Goal: Communication & Community: Answer question/provide support

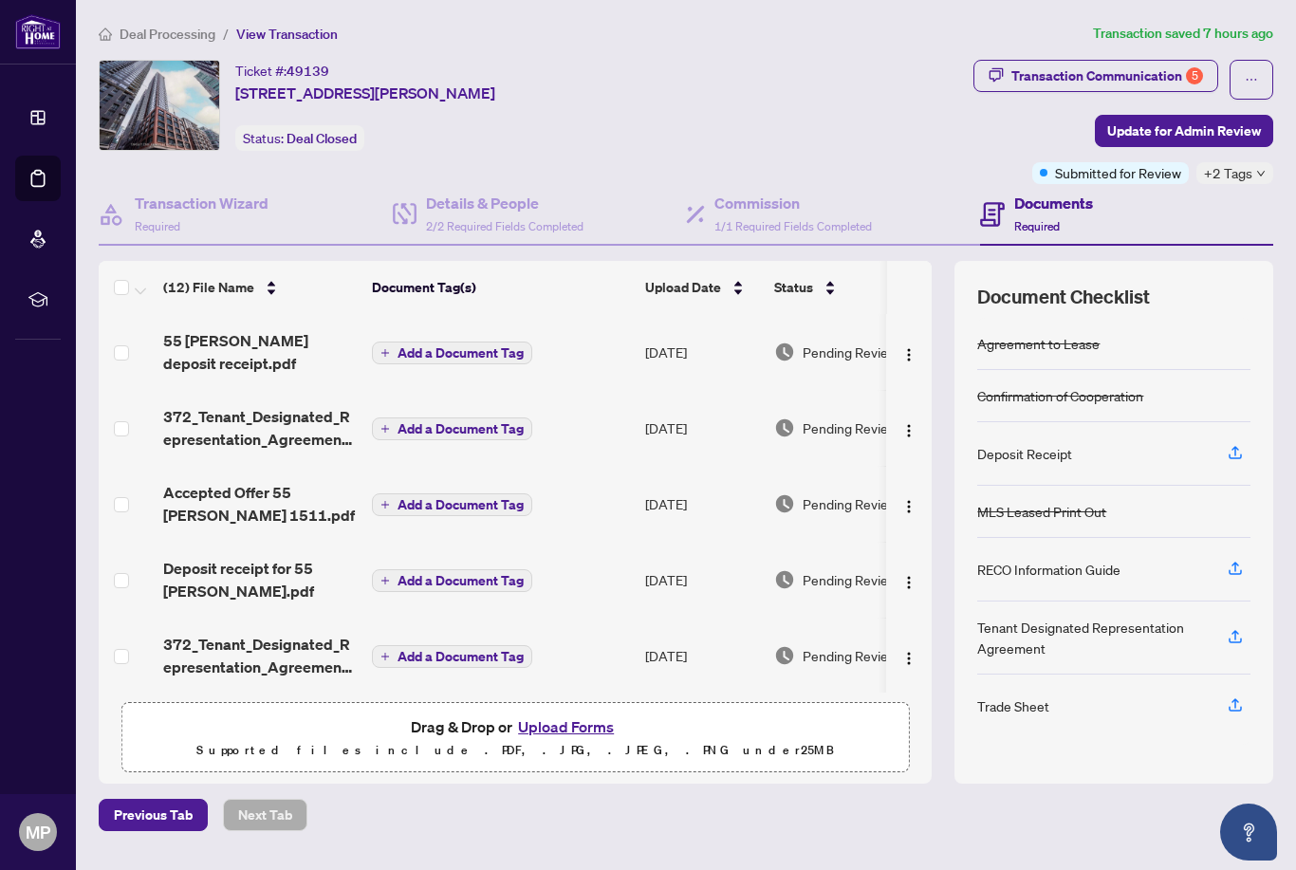
scroll to position [46, 0]
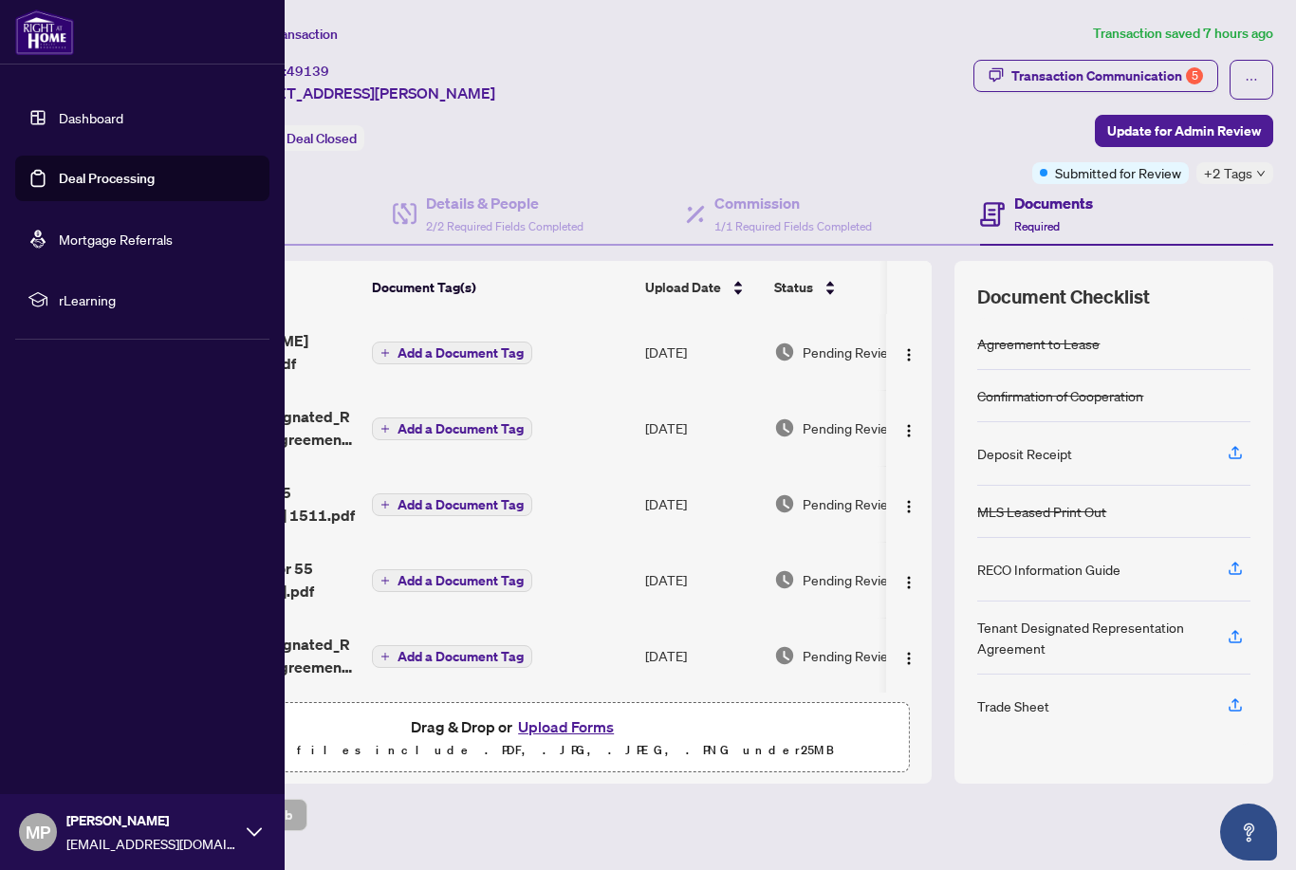
click at [99, 126] on link "Dashboard" at bounding box center [91, 117] width 65 height 17
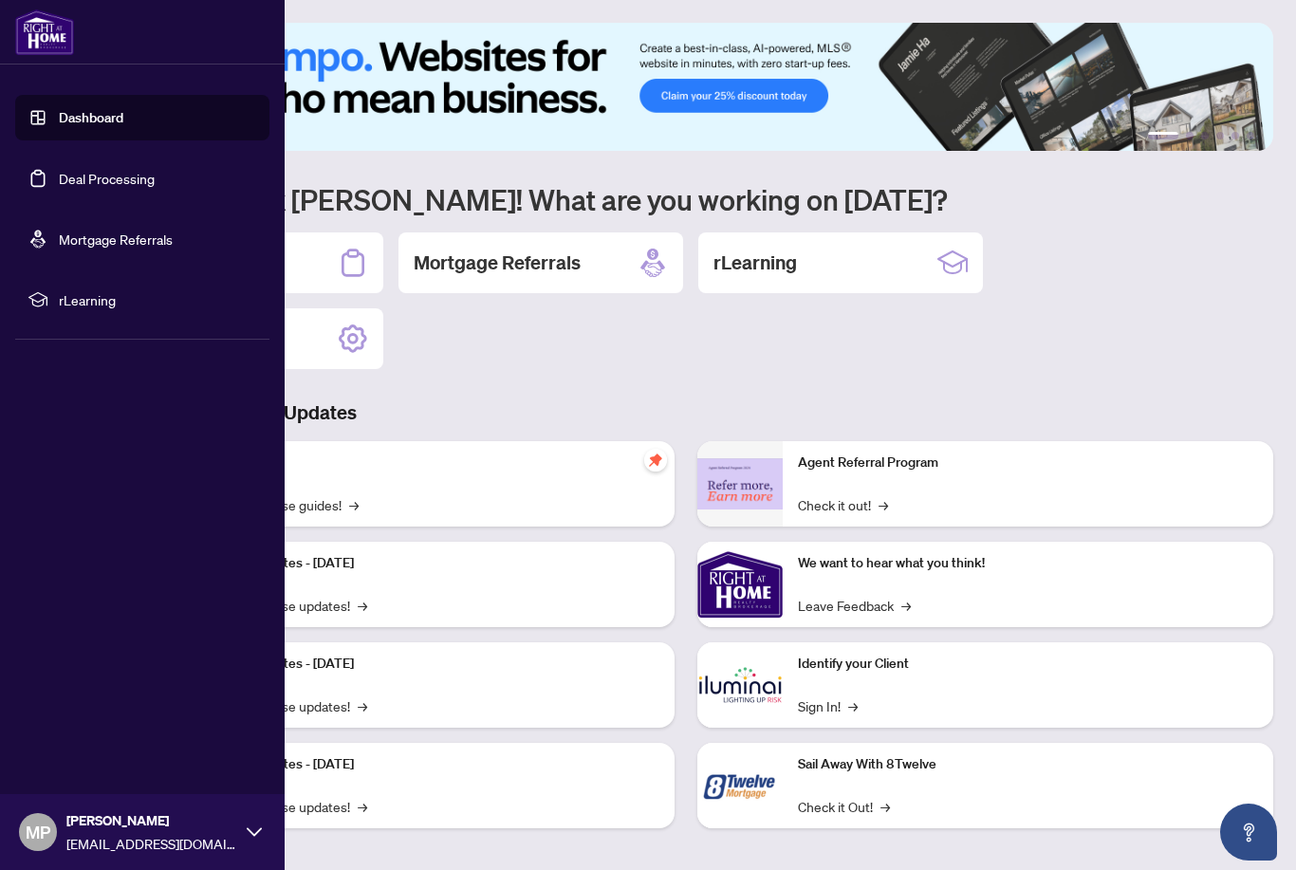
click at [595, 342] on div "1 2 3 4 5 6 Welcome back [PERSON_NAME]! What are you working on [DATE]? Deal Pr…" at bounding box center [686, 440] width 1175 height 834
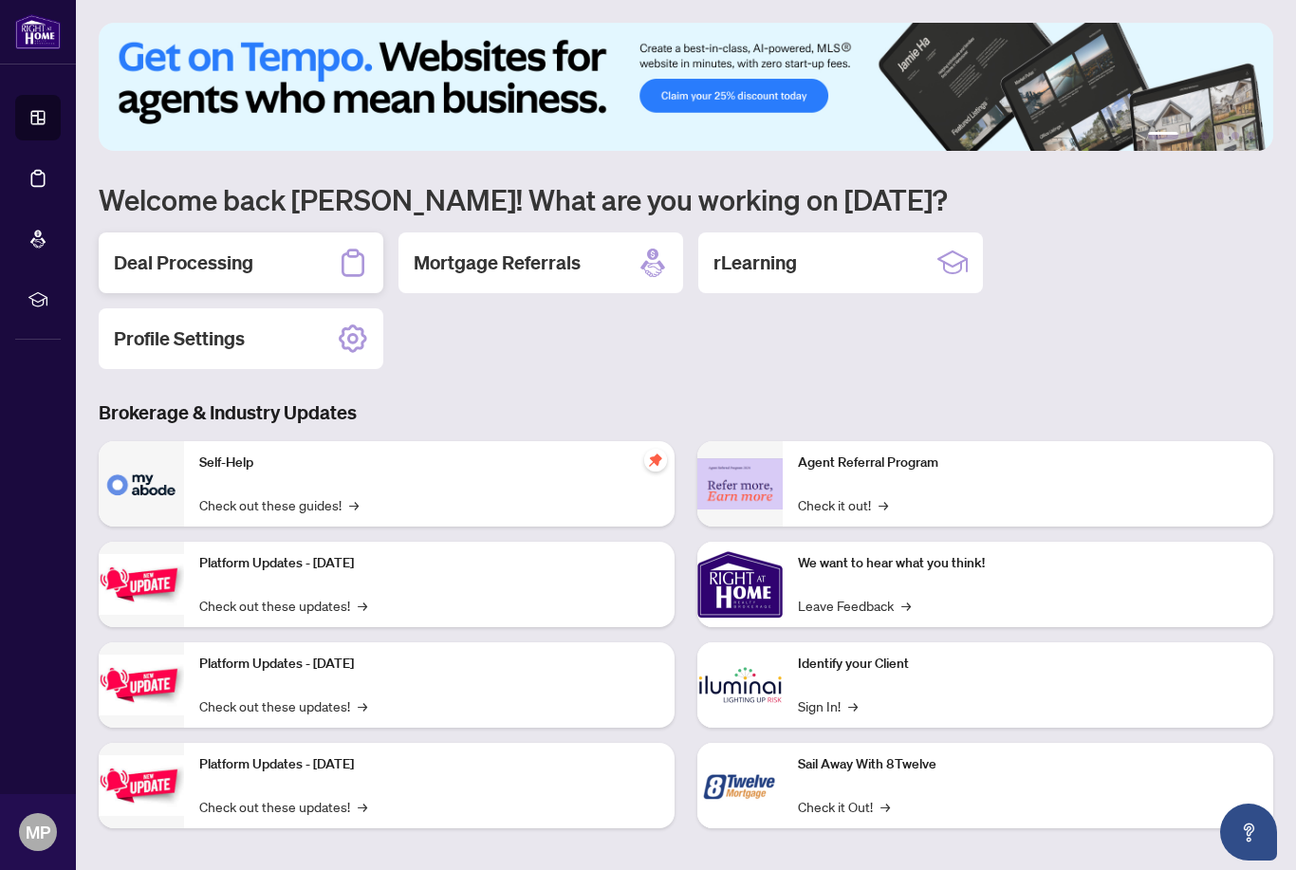
click at [302, 234] on div "Deal Processing" at bounding box center [241, 263] width 285 height 61
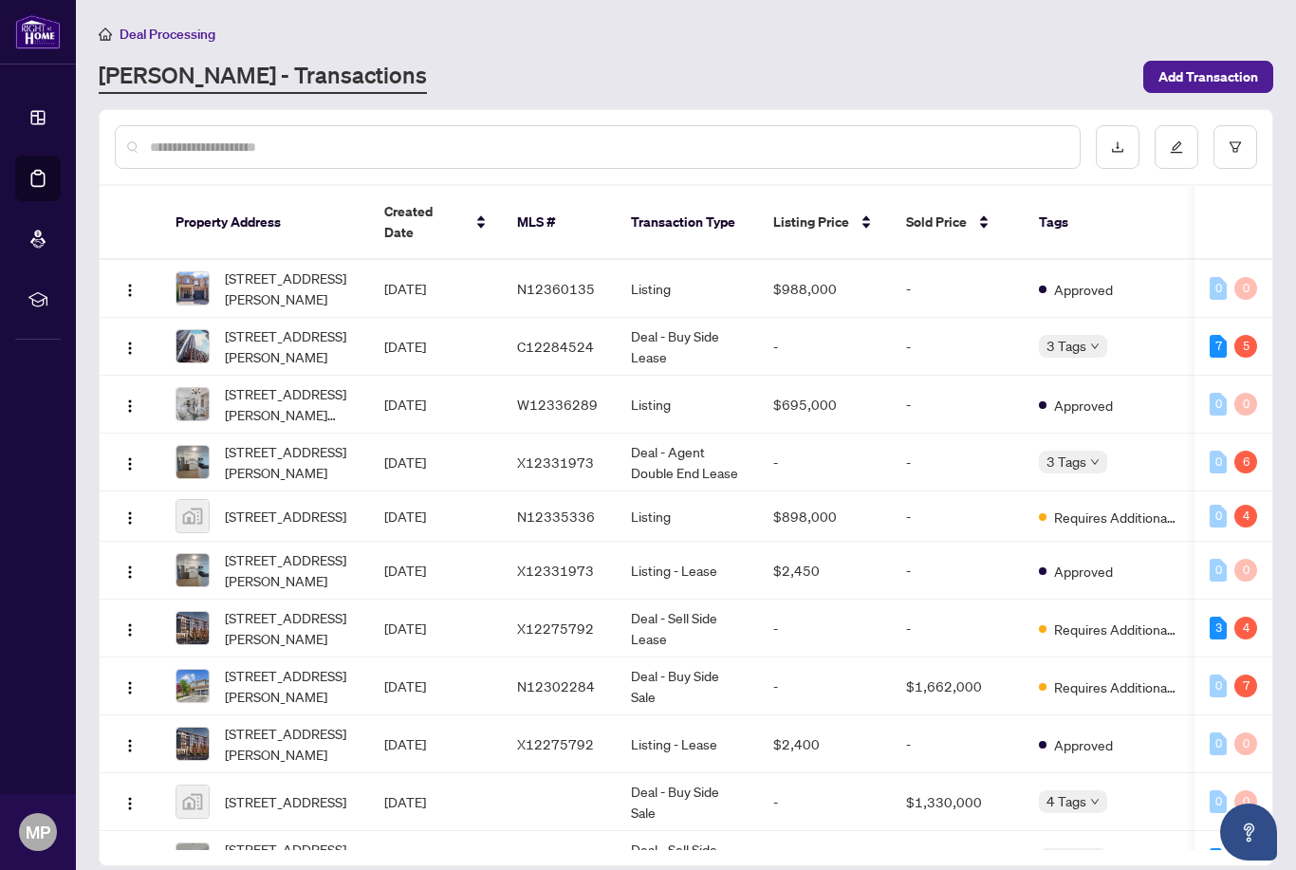
click at [290, 326] on span "[STREET_ADDRESS][PERSON_NAME]" at bounding box center [289, 347] width 129 height 42
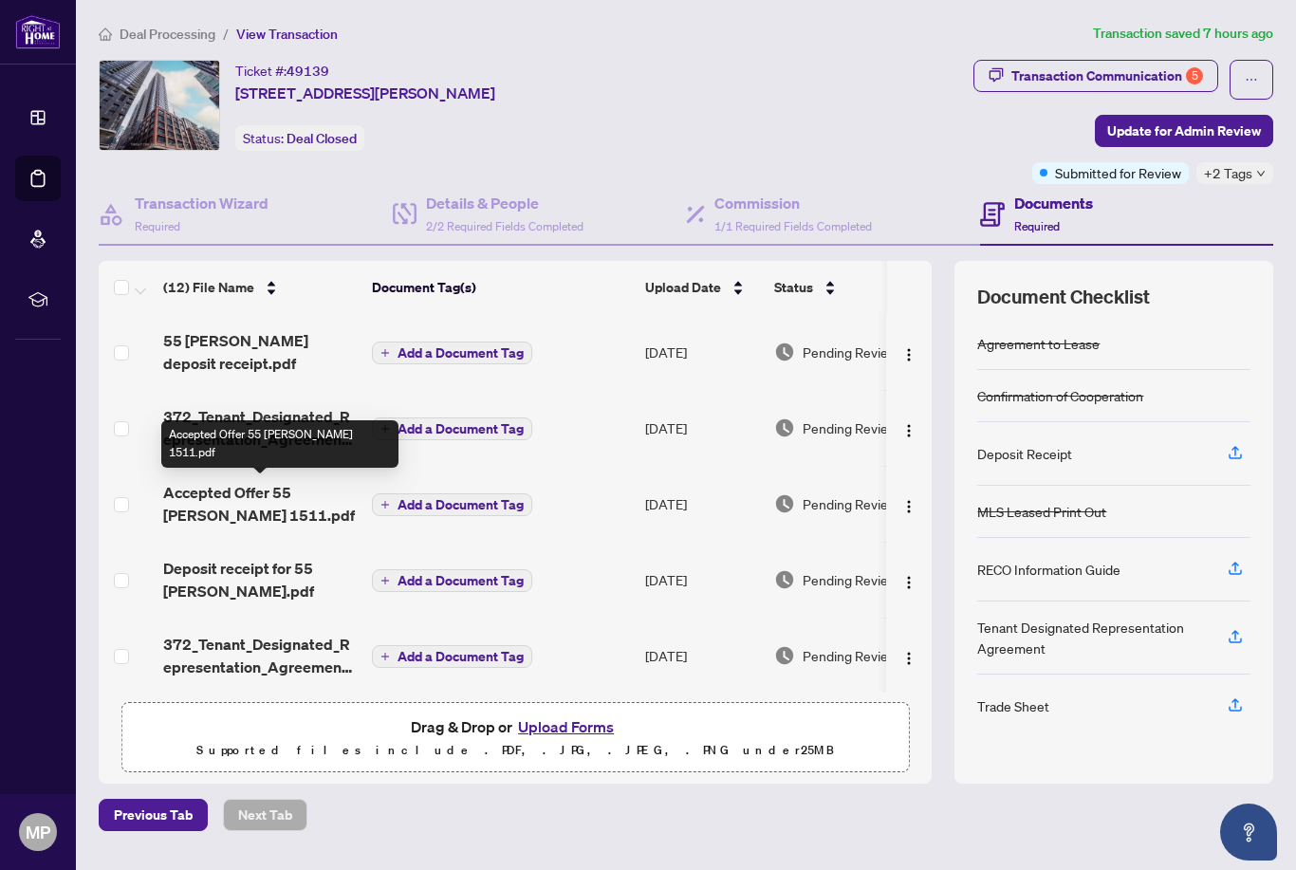
click at [332, 481] on span "Accepted Offer 55 [PERSON_NAME] 1511.pdf" at bounding box center [260, 504] width 194 height 46
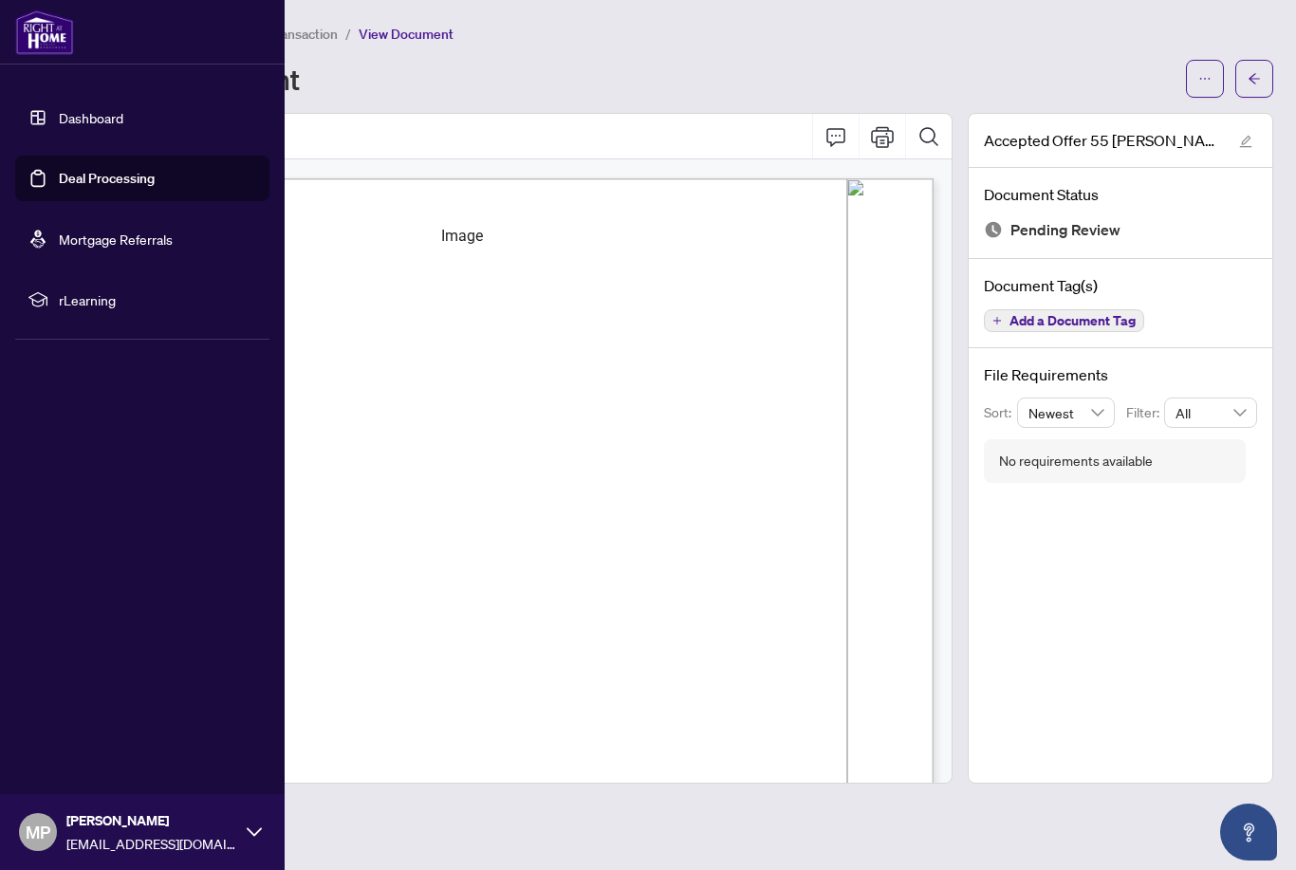
click at [103, 126] on link "Dashboard" at bounding box center [91, 117] width 65 height 17
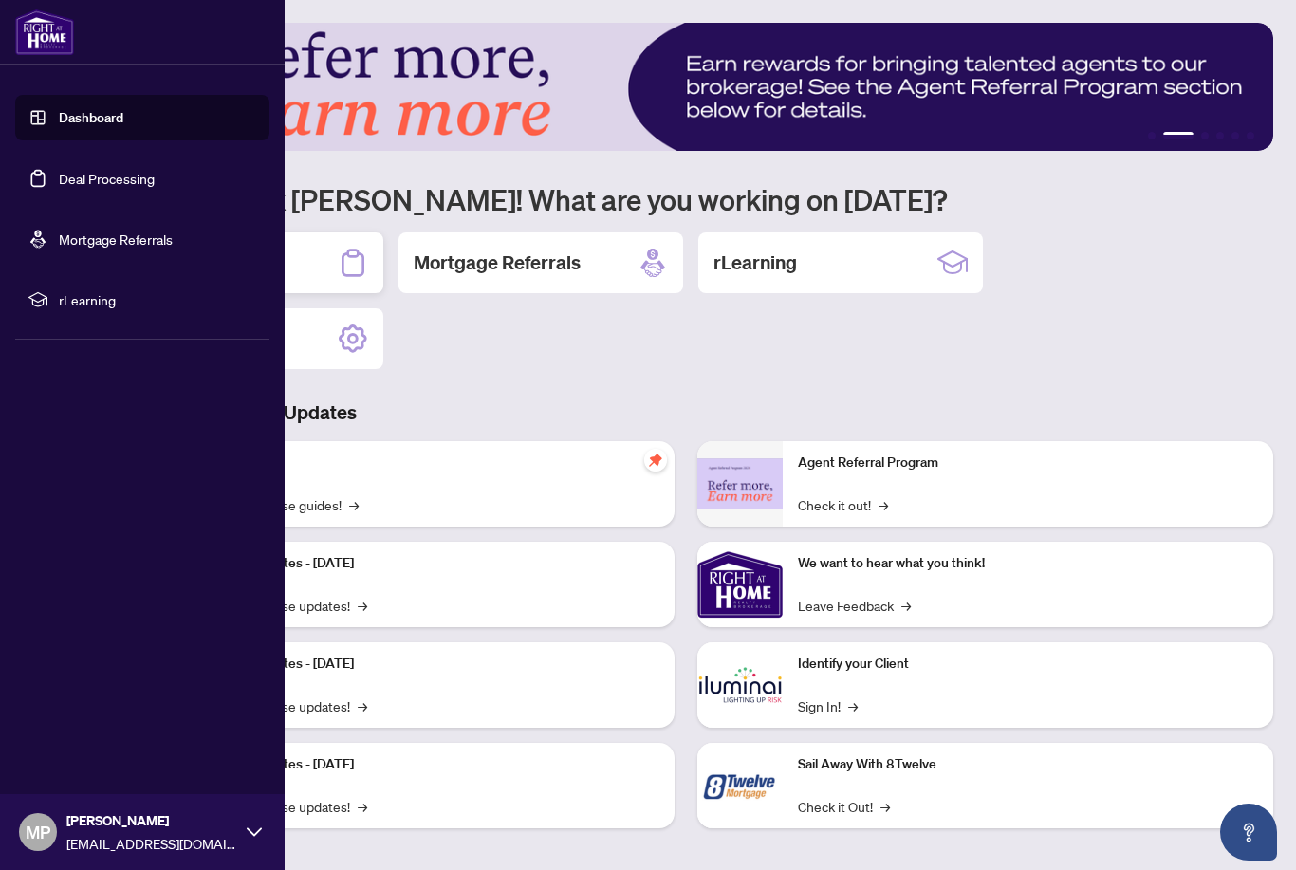
click at [358, 234] on div "Deal Processing" at bounding box center [241, 263] width 285 height 61
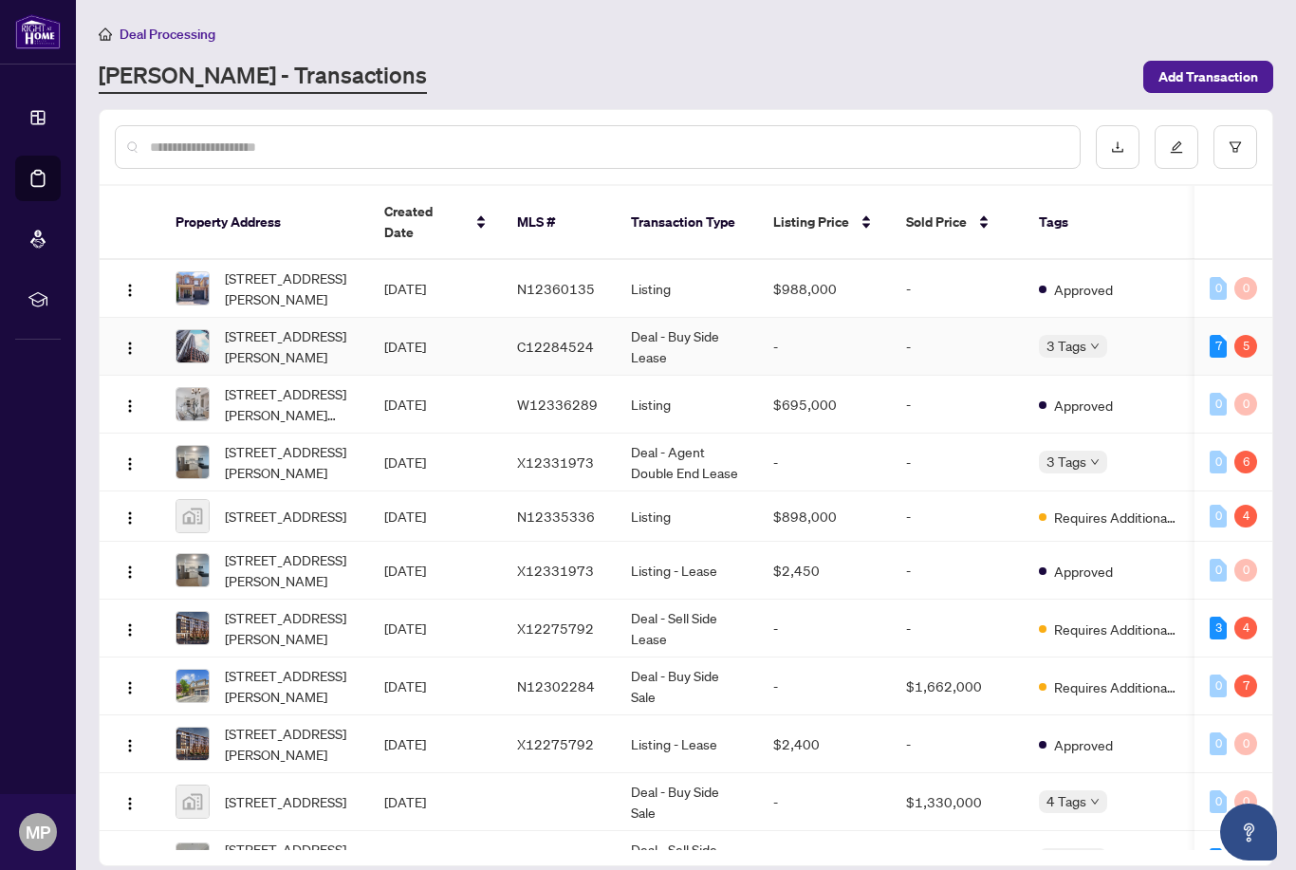
click at [270, 326] on span "[STREET_ADDRESS][PERSON_NAME]" at bounding box center [289, 347] width 129 height 42
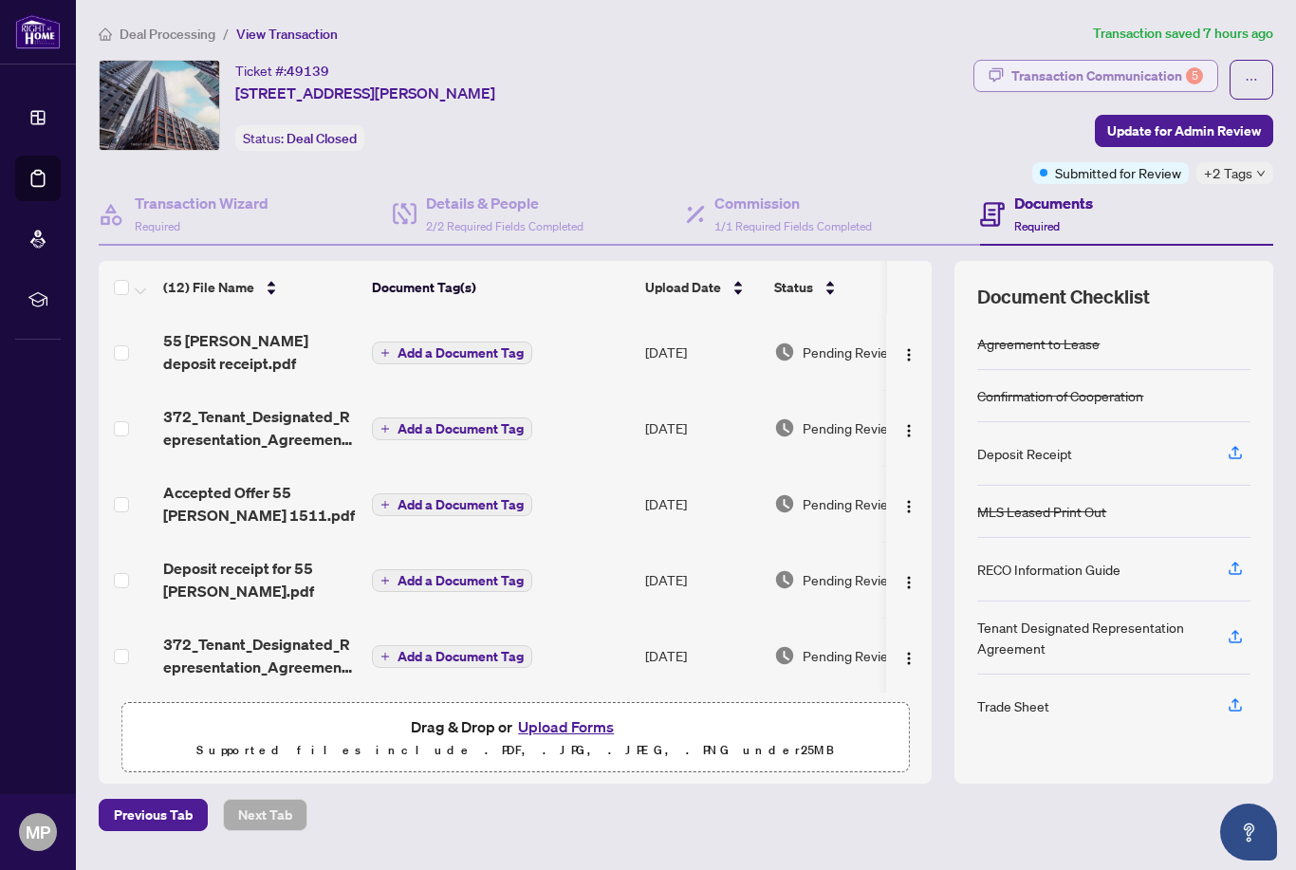
click at [1160, 61] on div "Transaction Communication 5" at bounding box center [1108, 76] width 192 height 30
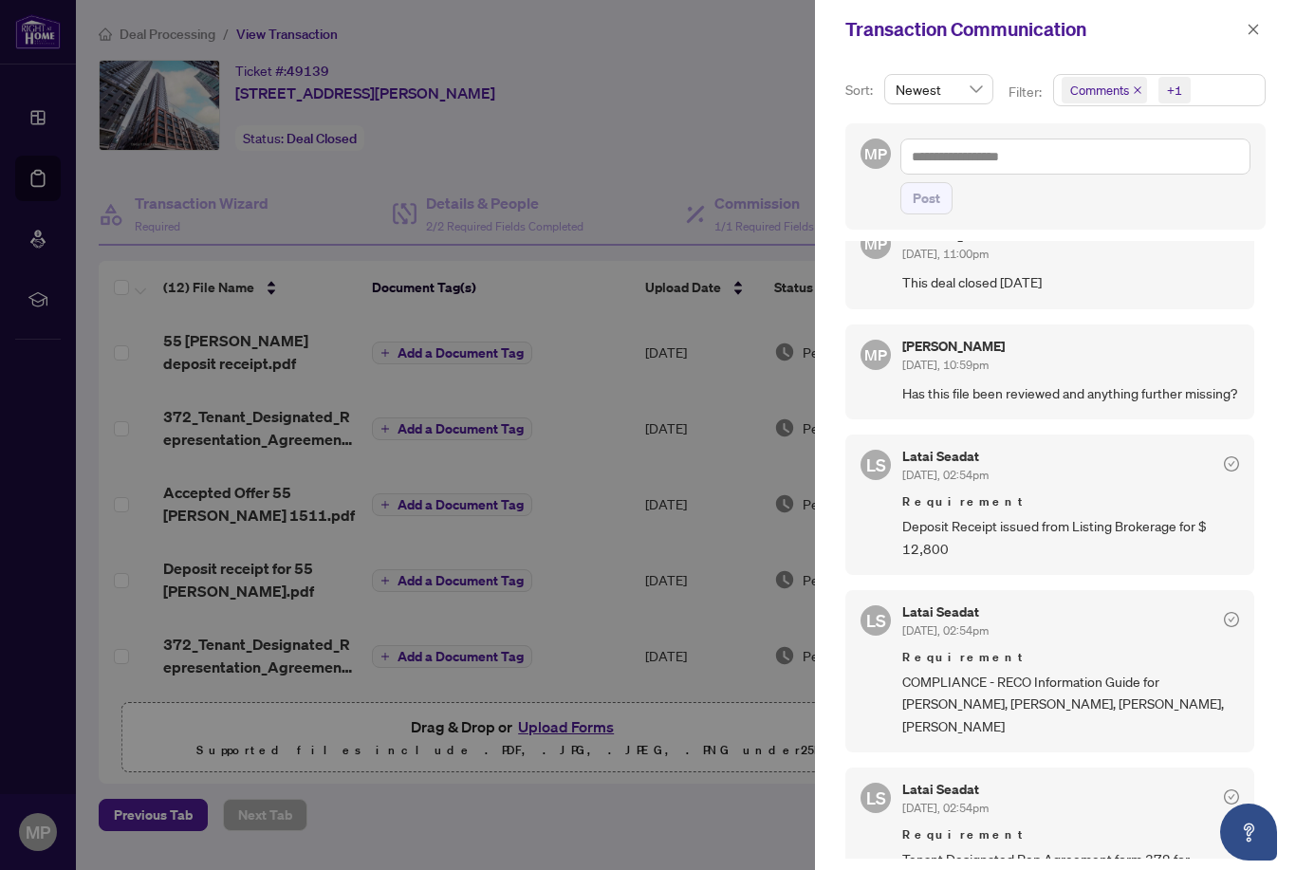
scroll to position [40, 0]
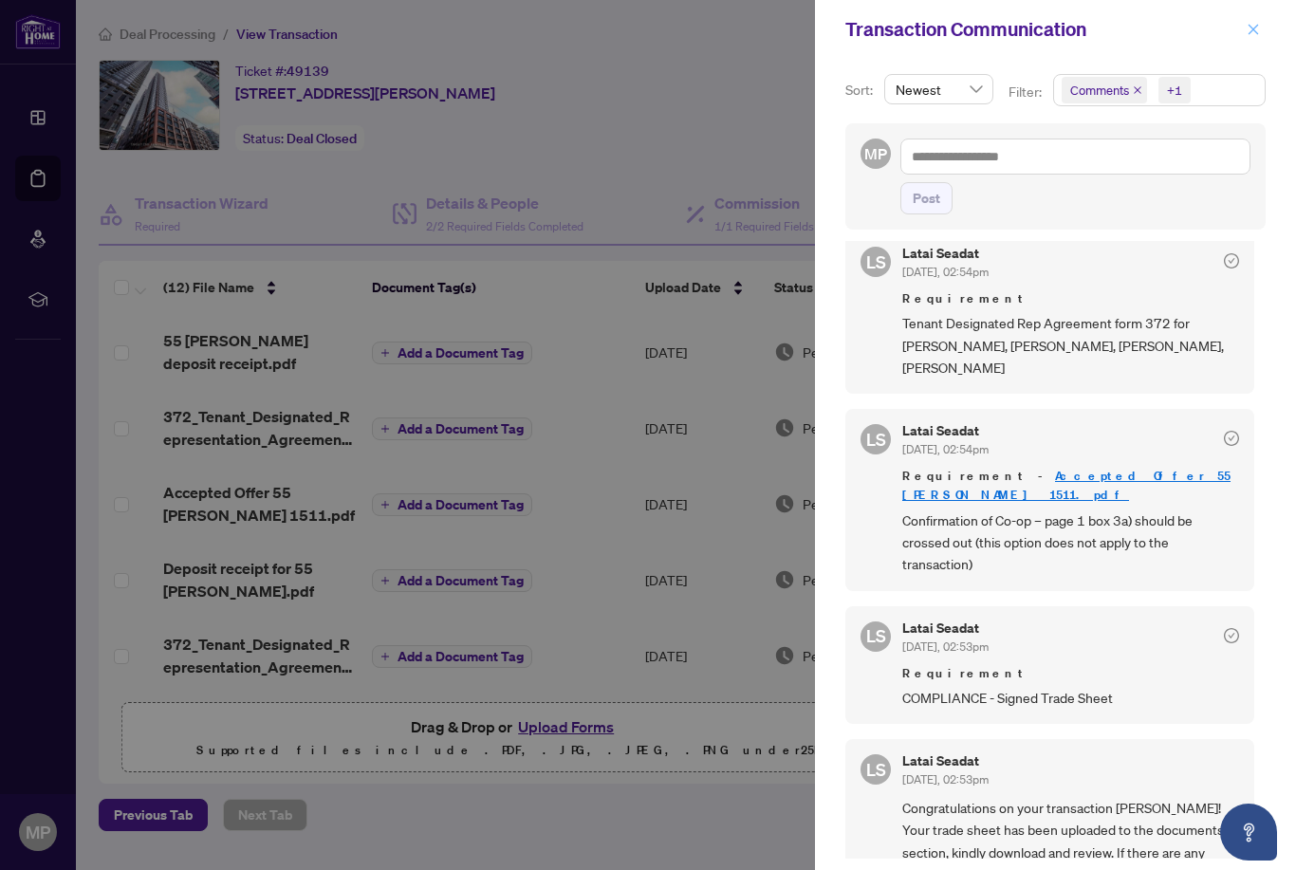
click at [1252, 36] on span "button" at bounding box center [1253, 29] width 13 height 30
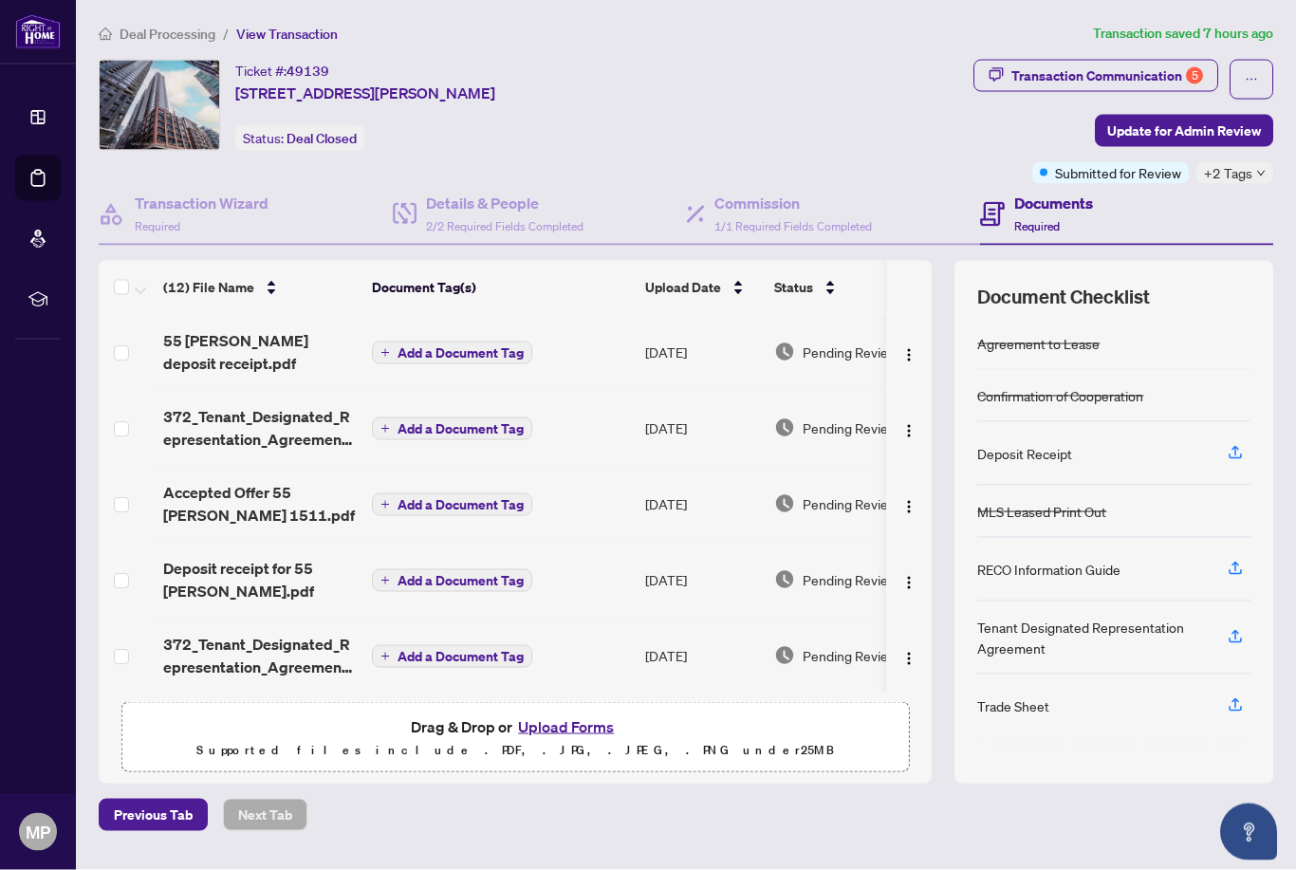
scroll to position [0, 0]
click at [166, 40] on span "Deal Processing" at bounding box center [168, 34] width 96 height 17
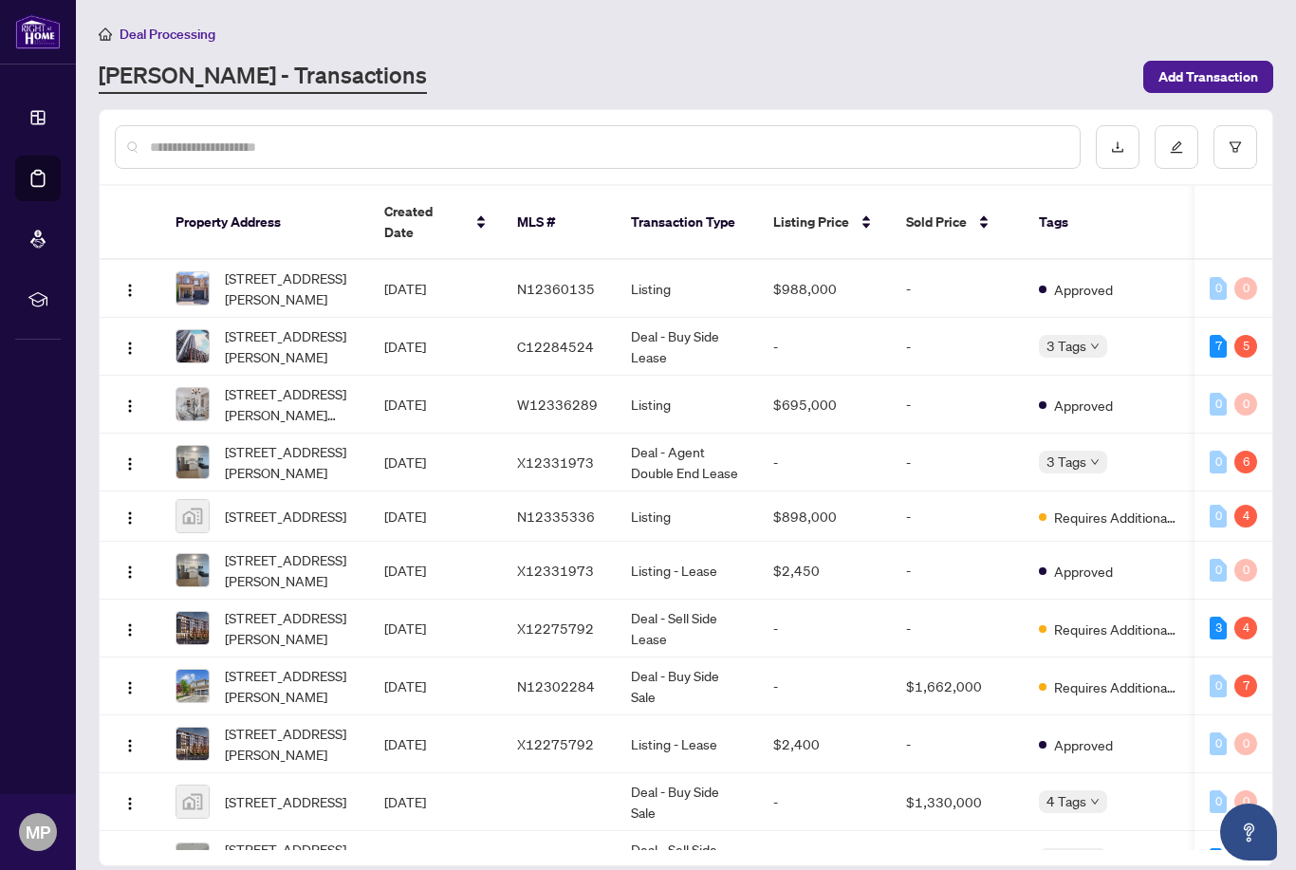
click at [310, 444] on span "[STREET_ADDRESS][PERSON_NAME]" at bounding box center [289, 462] width 129 height 42
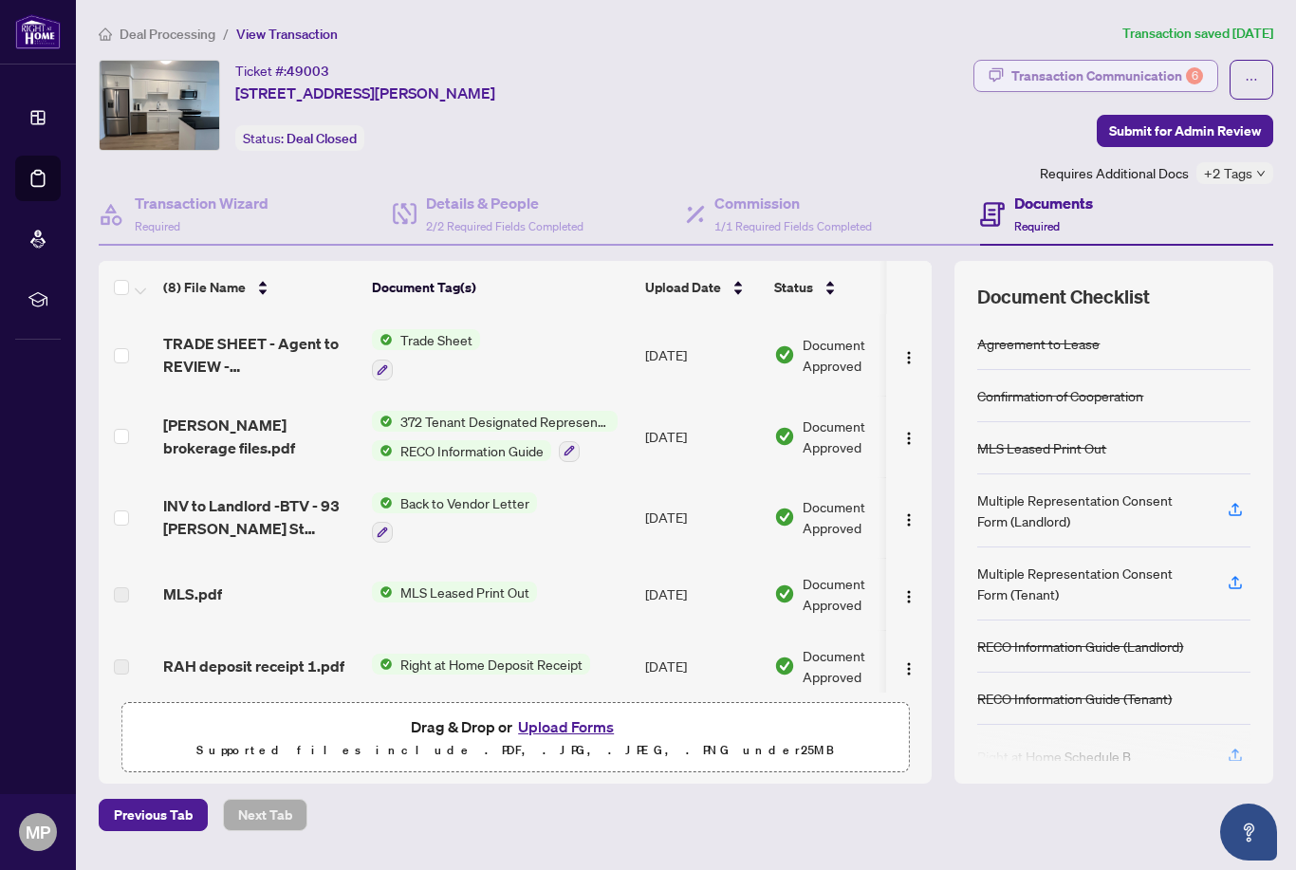
click at [1152, 84] on div "Transaction Communication 6" at bounding box center [1108, 76] width 192 height 30
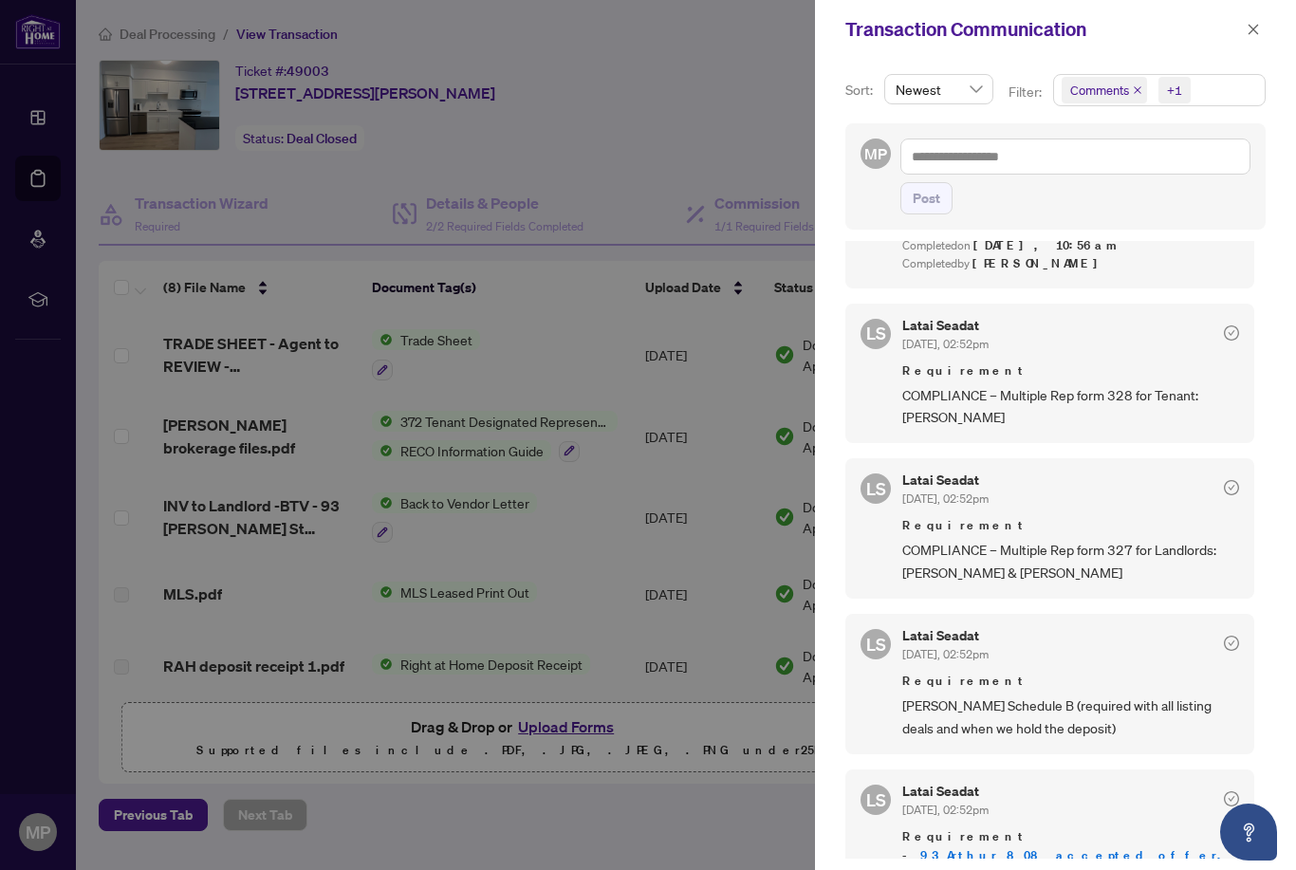
scroll to position [944, 0]
click at [1248, 38] on span "button" at bounding box center [1253, 29] width 13 height 30
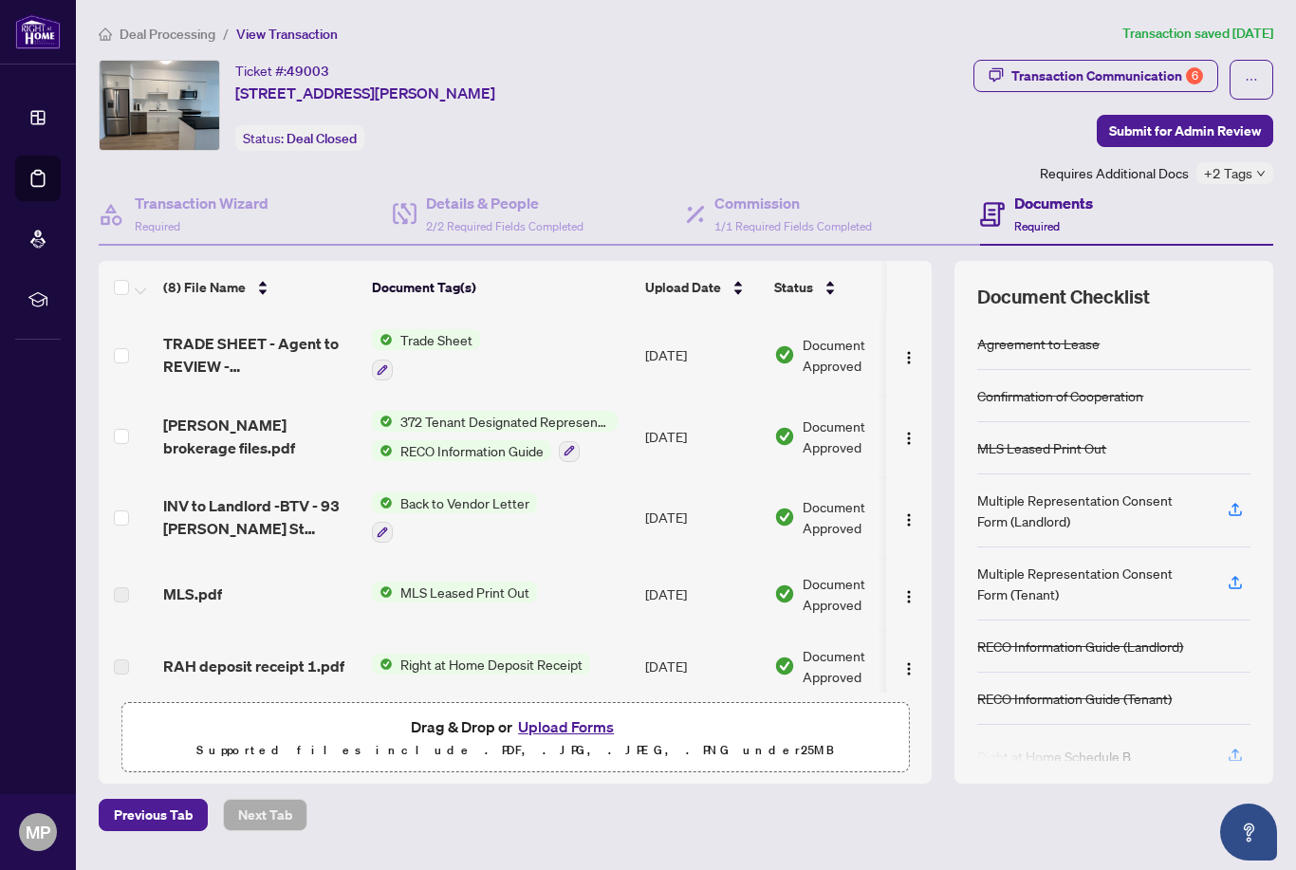
click at [452, 340] on span "Trade Sheet" at bounding box center [436, 339] width 87 height 21
click at [280, 352] on span "TRADE SHEET - Agent to REVIEW - [STREET_ADDRESS][PERSON_NAME]pdf" at bounding box center [260, 355] width 194 height 46
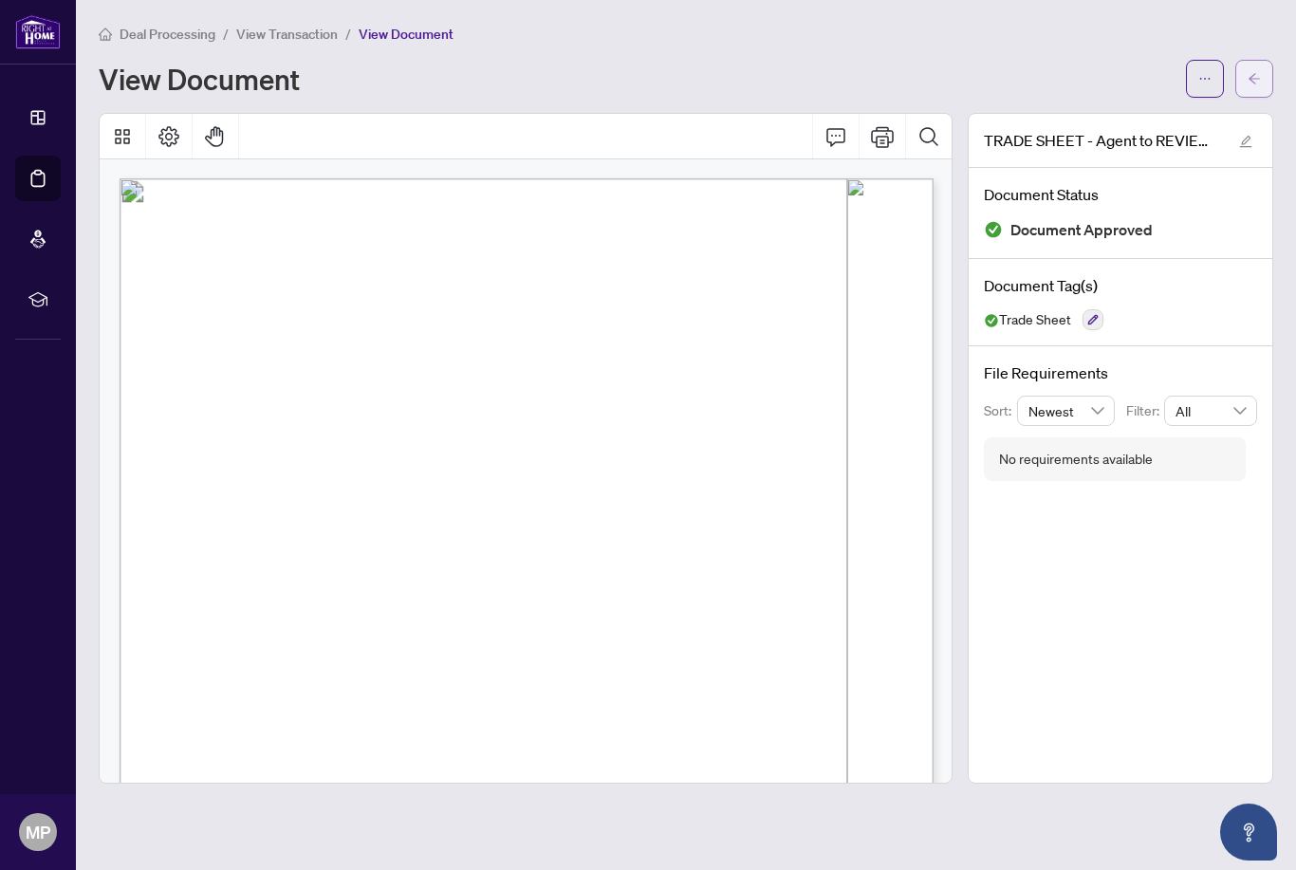
click at [1264, 76] on button "button" at bounding box center [1255, 79] width 38 height 38
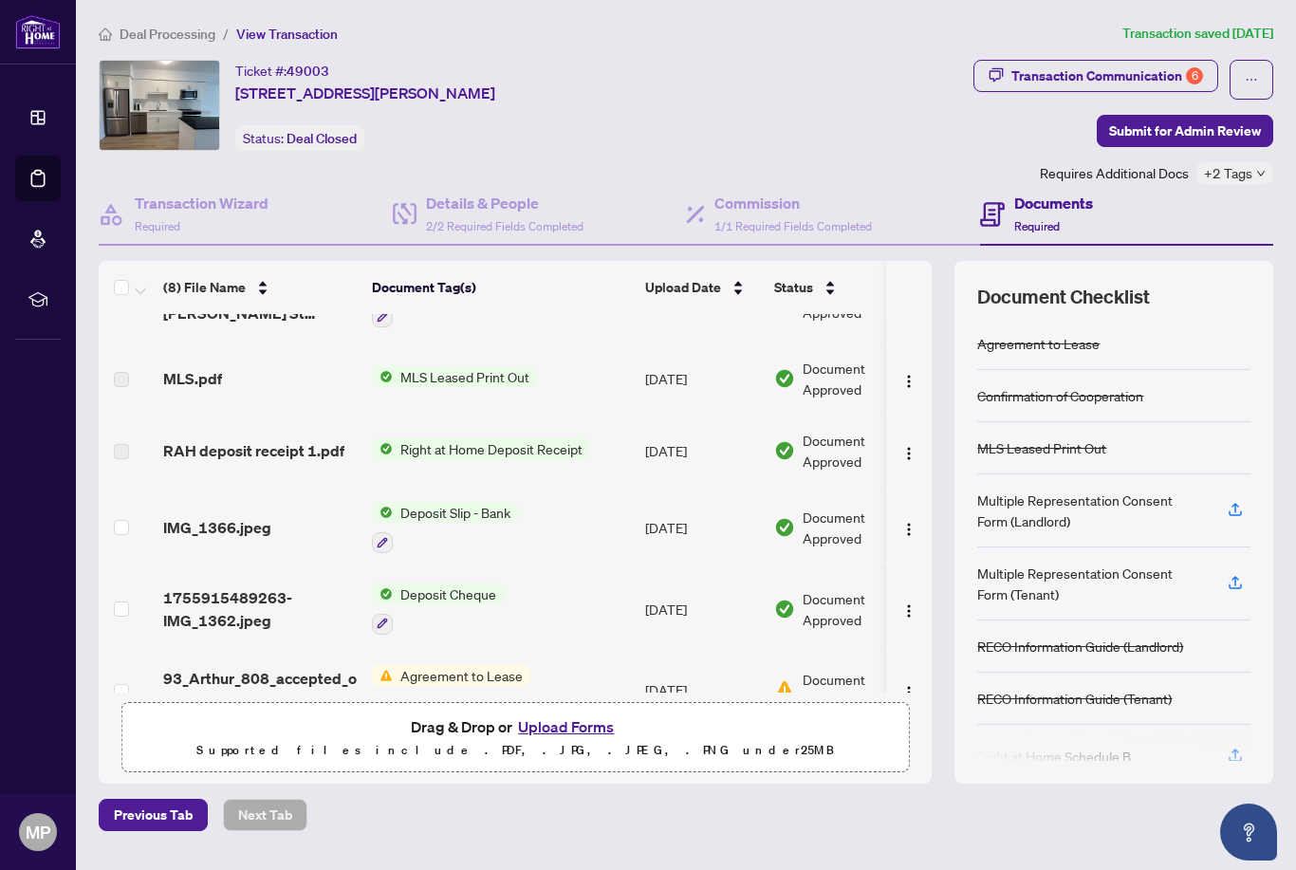
scroll to position [214, 0]
click at [453, 674] on span "Agreement to Lease" at bounding box center [462, 677] width 138 height 21
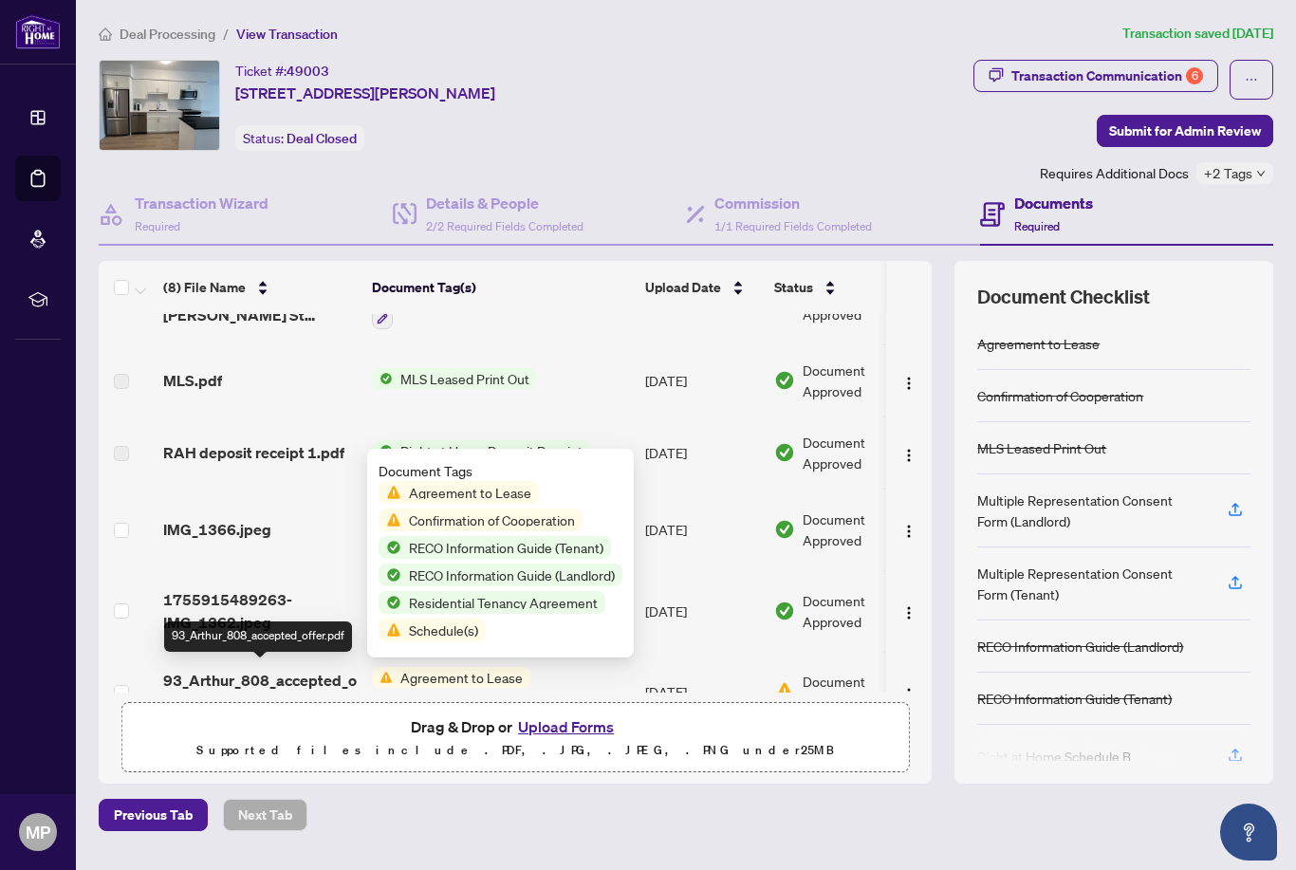
click at [306, 679] on span "93_Arthur_808_accepted_offer.pdf" at bounding box center [260, 692] width 194 height 46
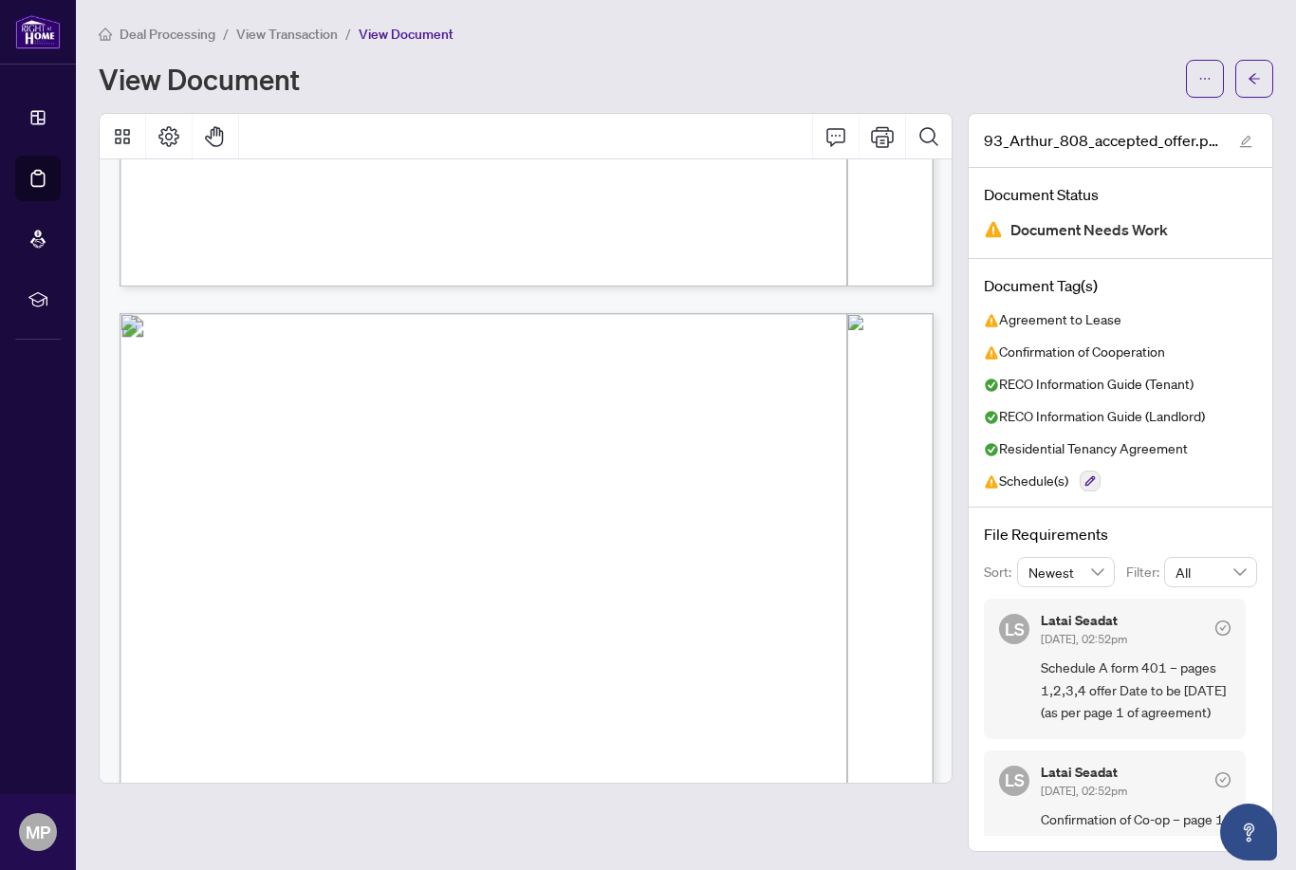
click at [601, 869] on main "Deal Processing / View Transaction / View Document View Document 93_Arthur_808_…" at bounding box center [686, 435] width 1221 height 870
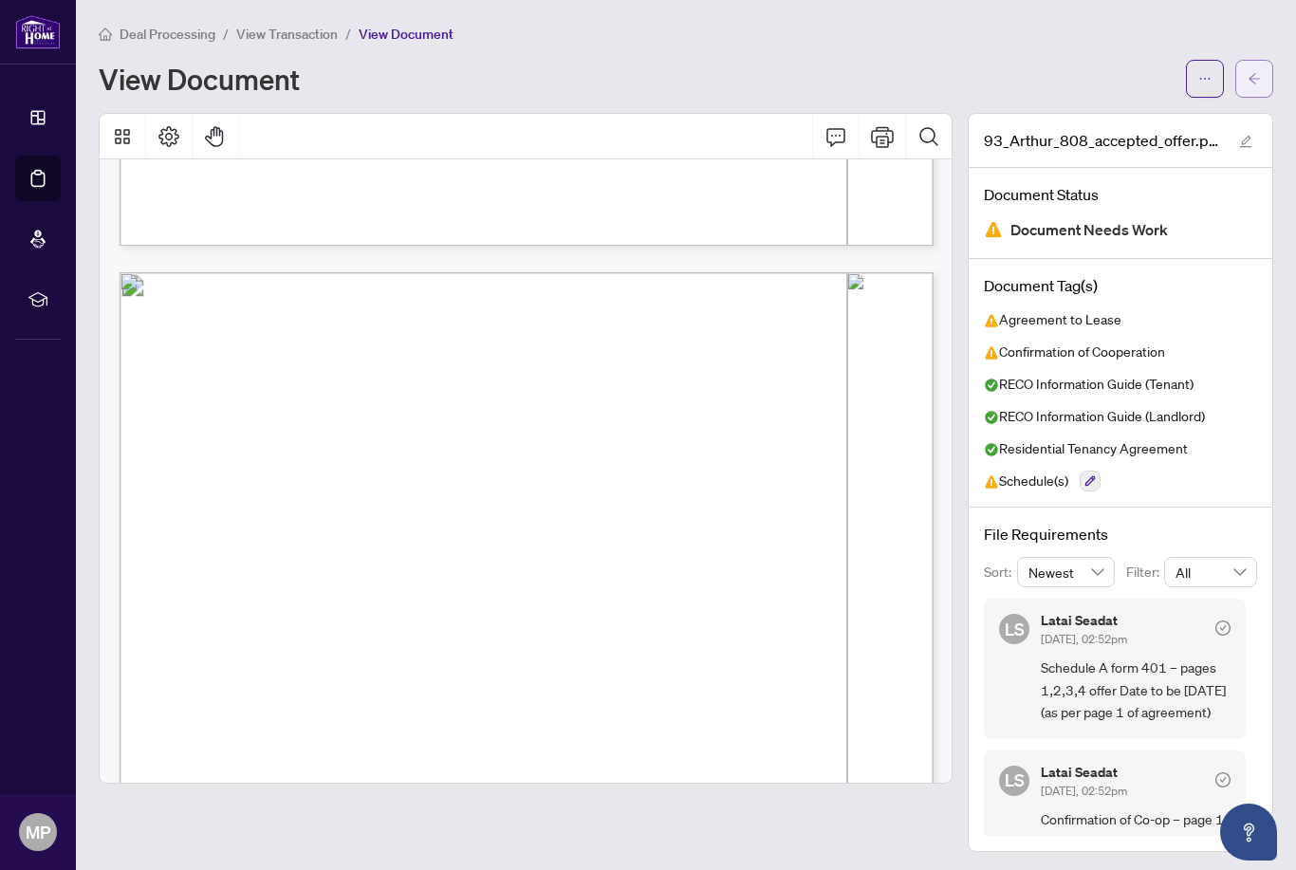
click at [1251, 82] on icon "arrow-left" at bounding box center [1254, 78] width 13 height 13
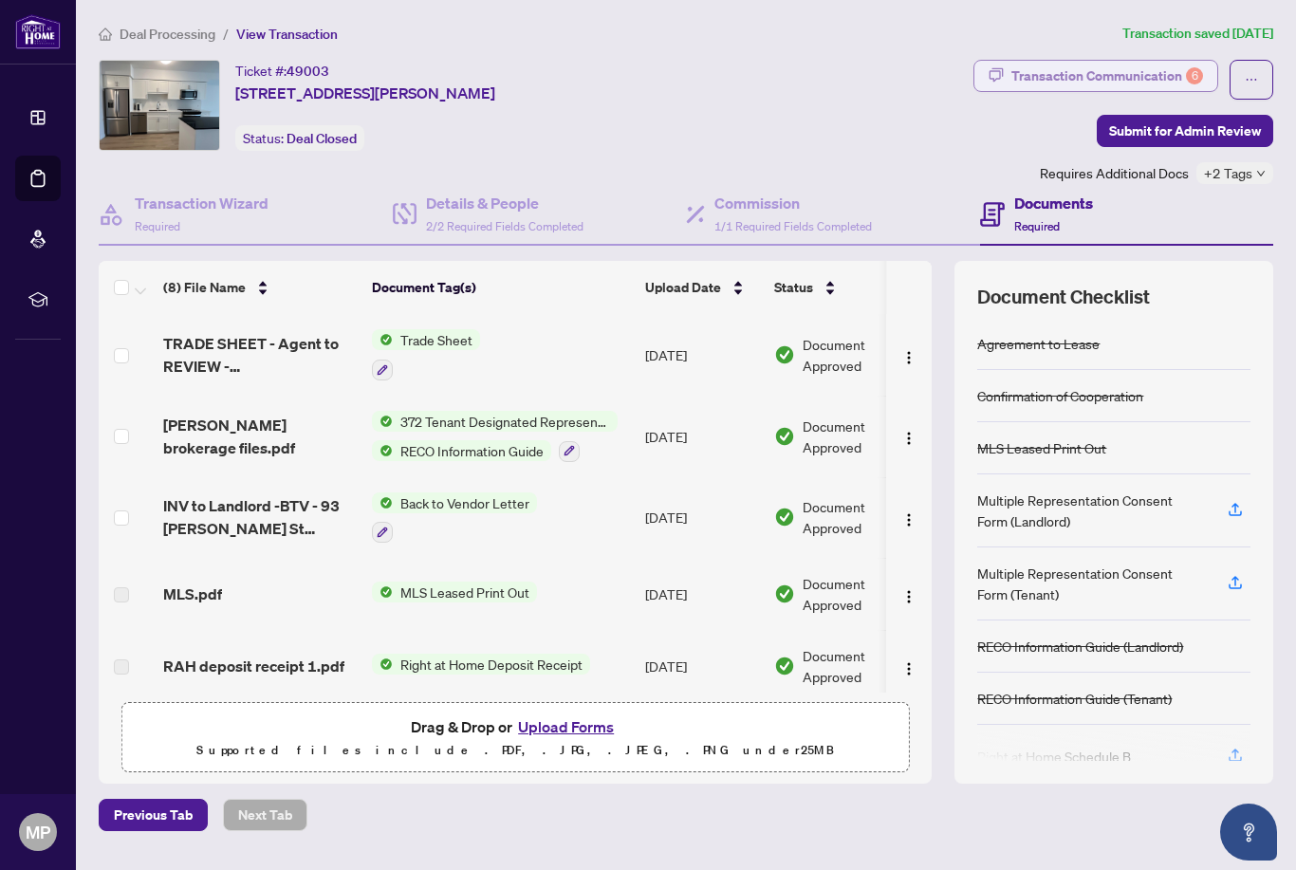
click at [1165, 78] on div "Transaction Communication 6" at bounding box center [1108, 76] width 192 height 30
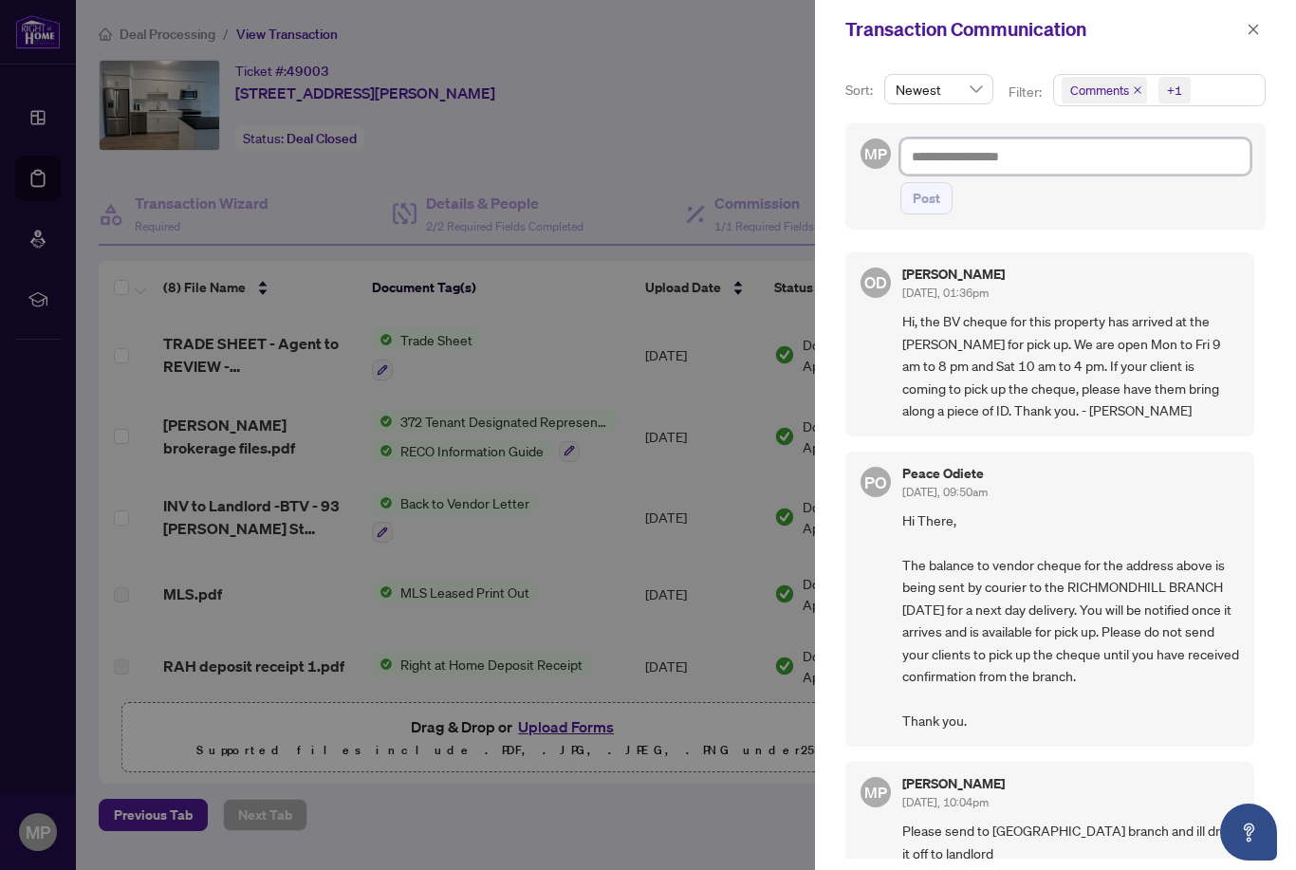
click at [1004, 161] on textarea at bounding box center [1076, 157] width 350 height 36
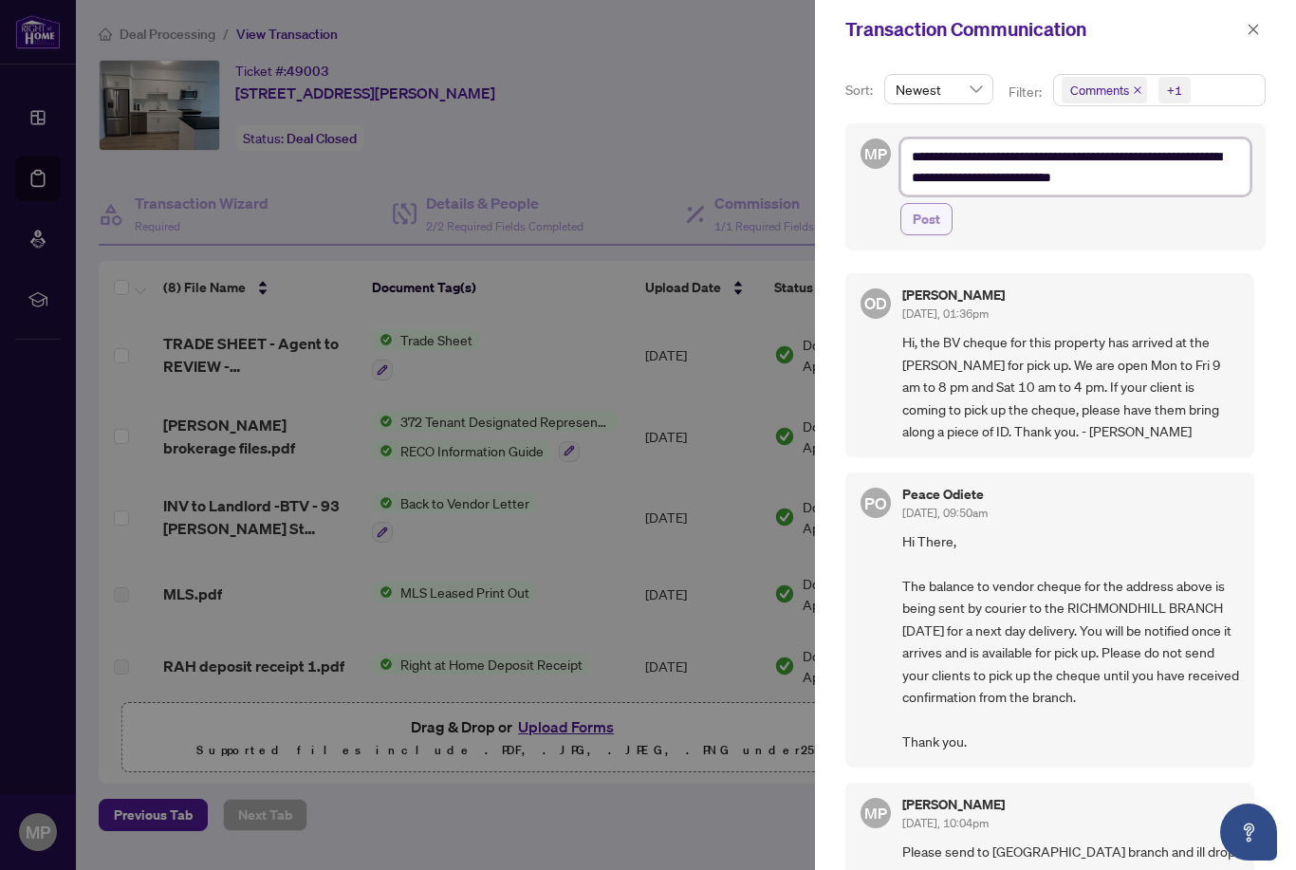
type textarea "**********"
click at [938, 227] on span "Post" at bounding box center [927, 219] width 28 height 30
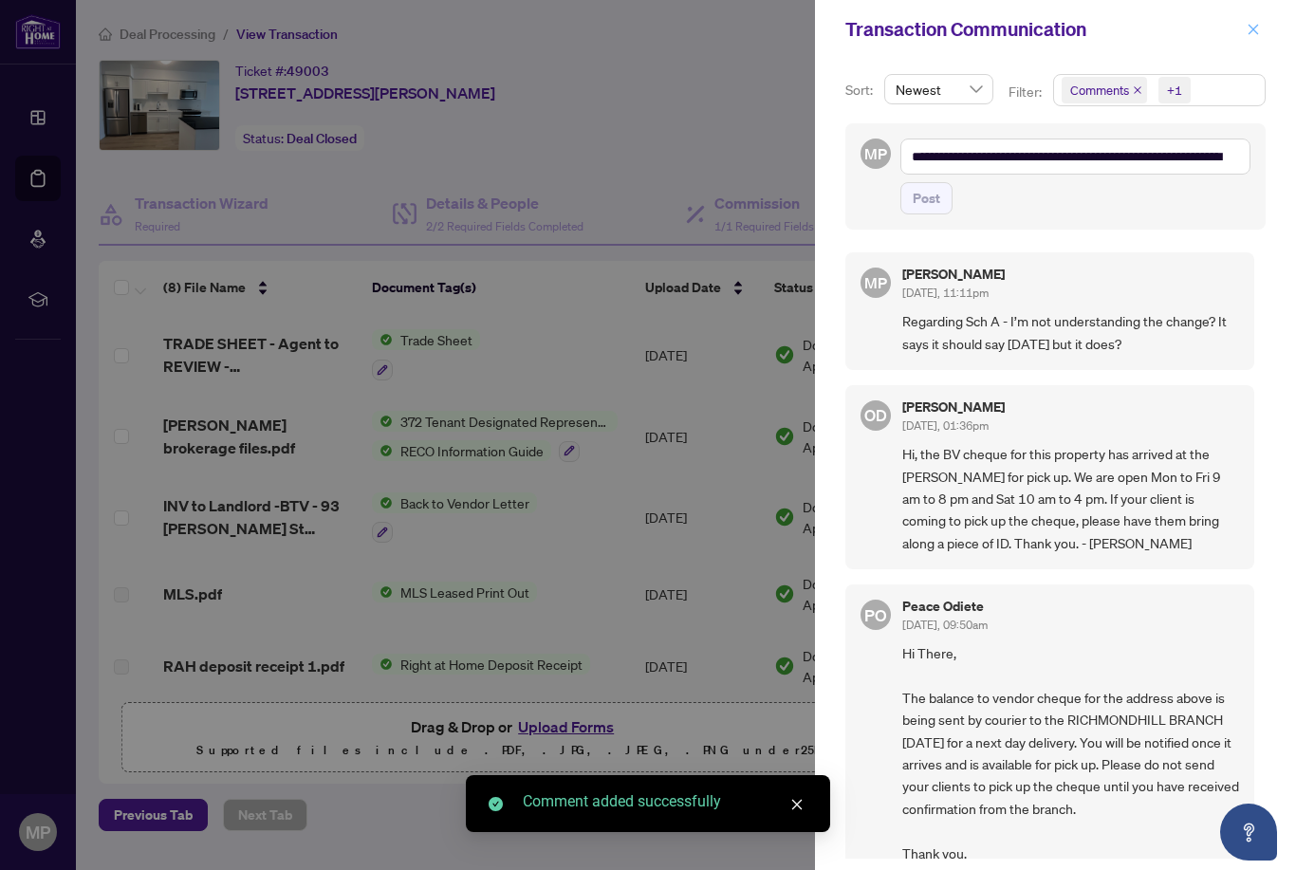
click at [1258, 35] on icon "close" at bounding box center [1253, 29] width 13 height 13
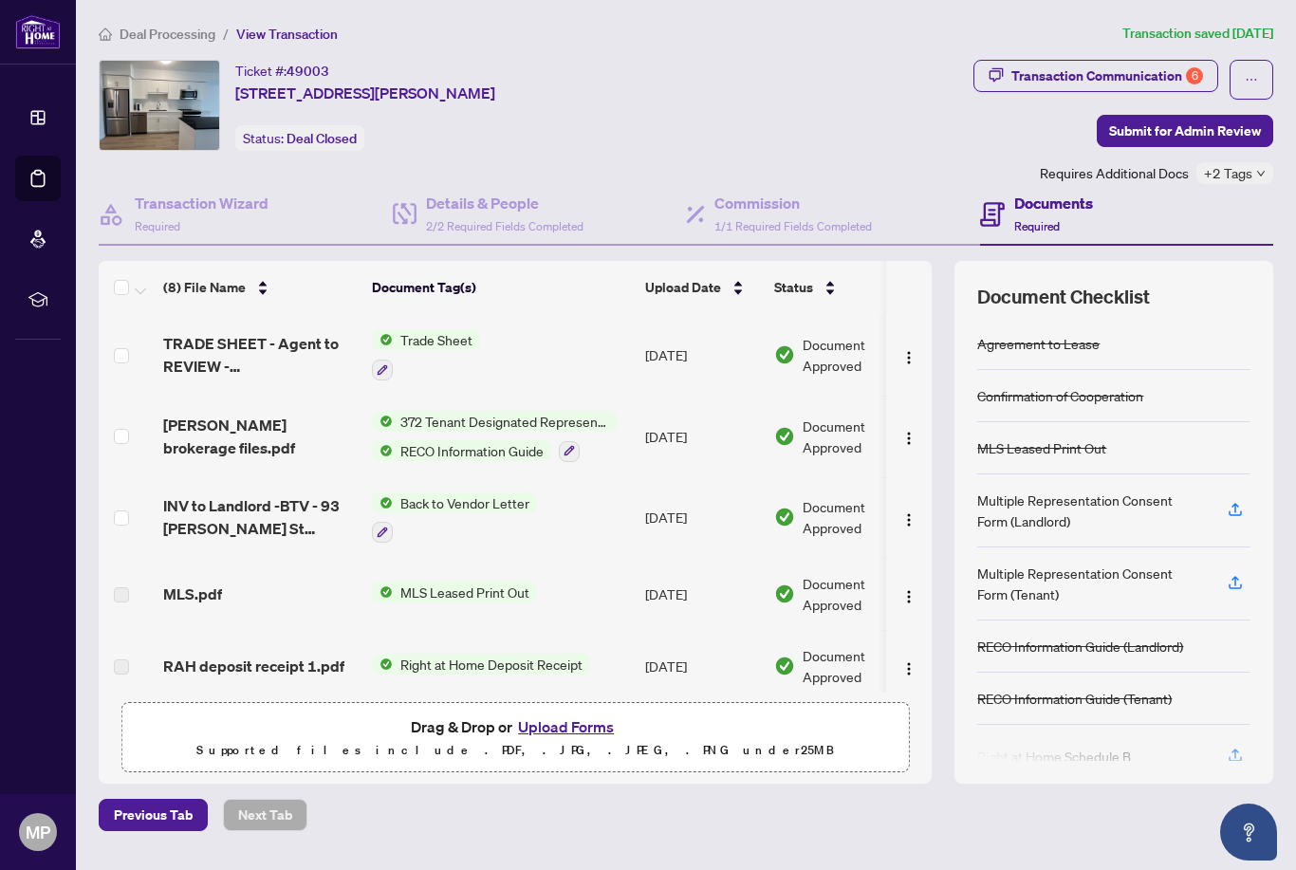
click at [279, 351] on span "TRADE SHEET - Agent to REVIEW - [STREET_ADDRESS][PERSON_NAME]pdf" at bounding box center [260, 355] width 194 height 46
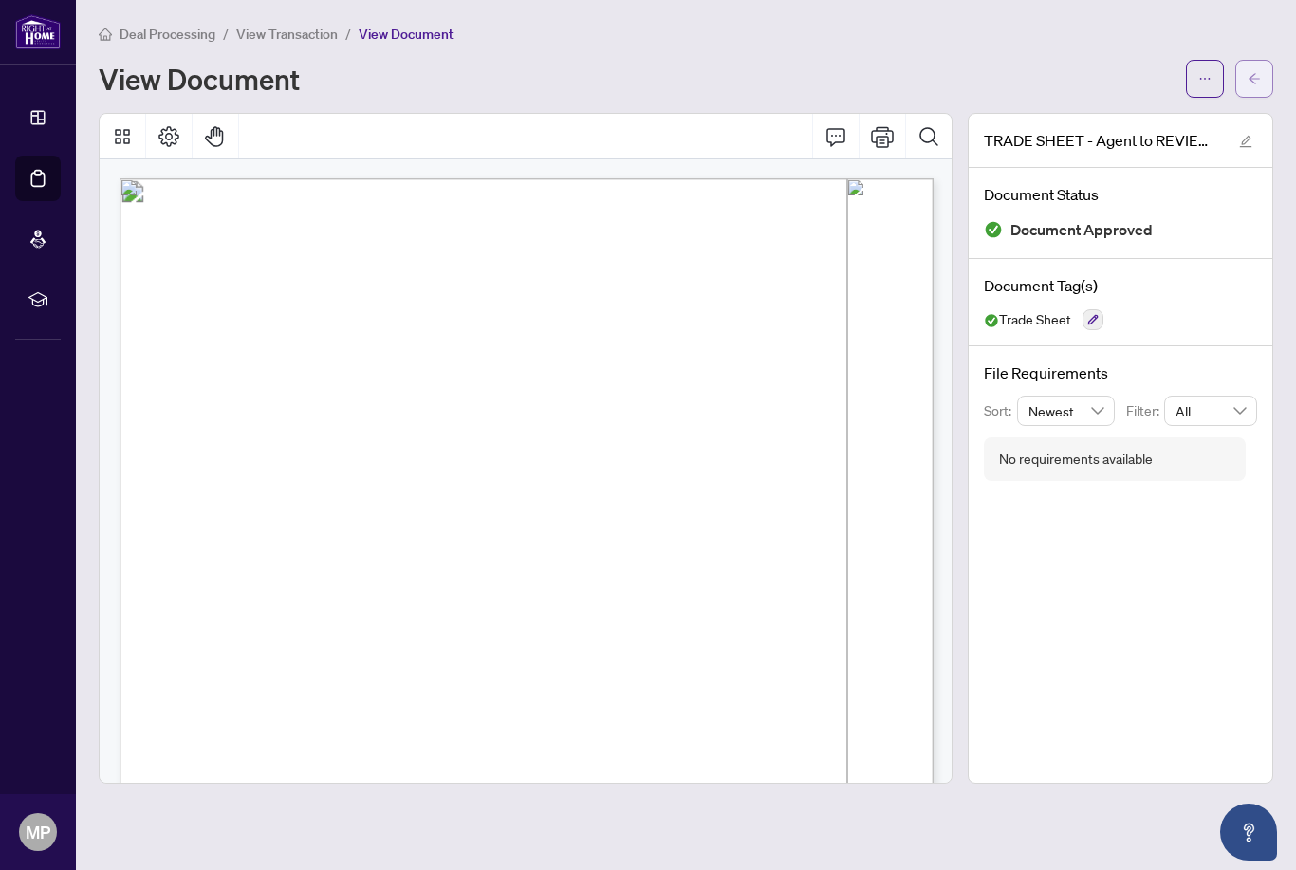
click at [1258, 72] on icon "arrow-left" at bounding box center [1254, 78] width 13 height 13
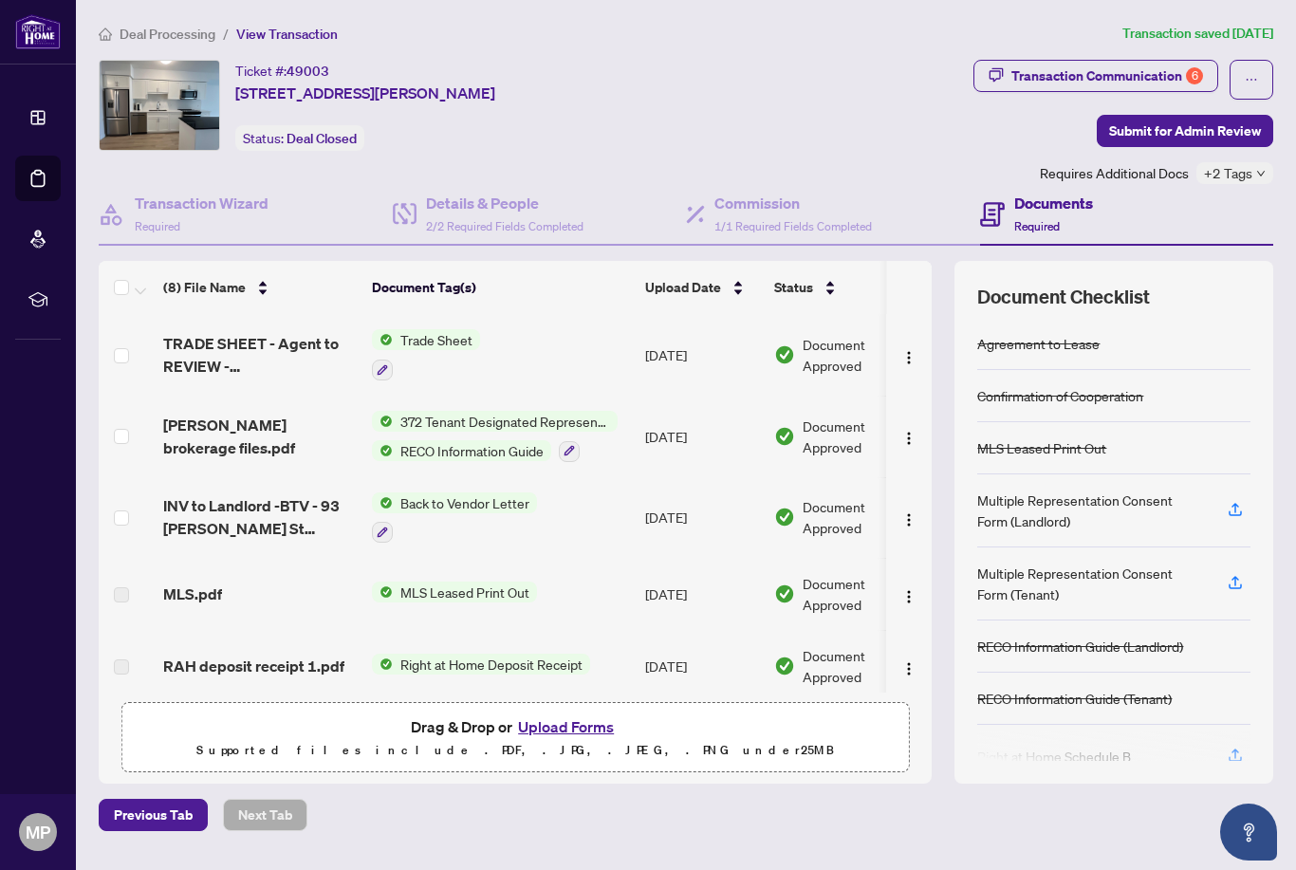
scroll to position [28, 0]
